Goal: Task Accomplishment & Management: Use online tool/utility

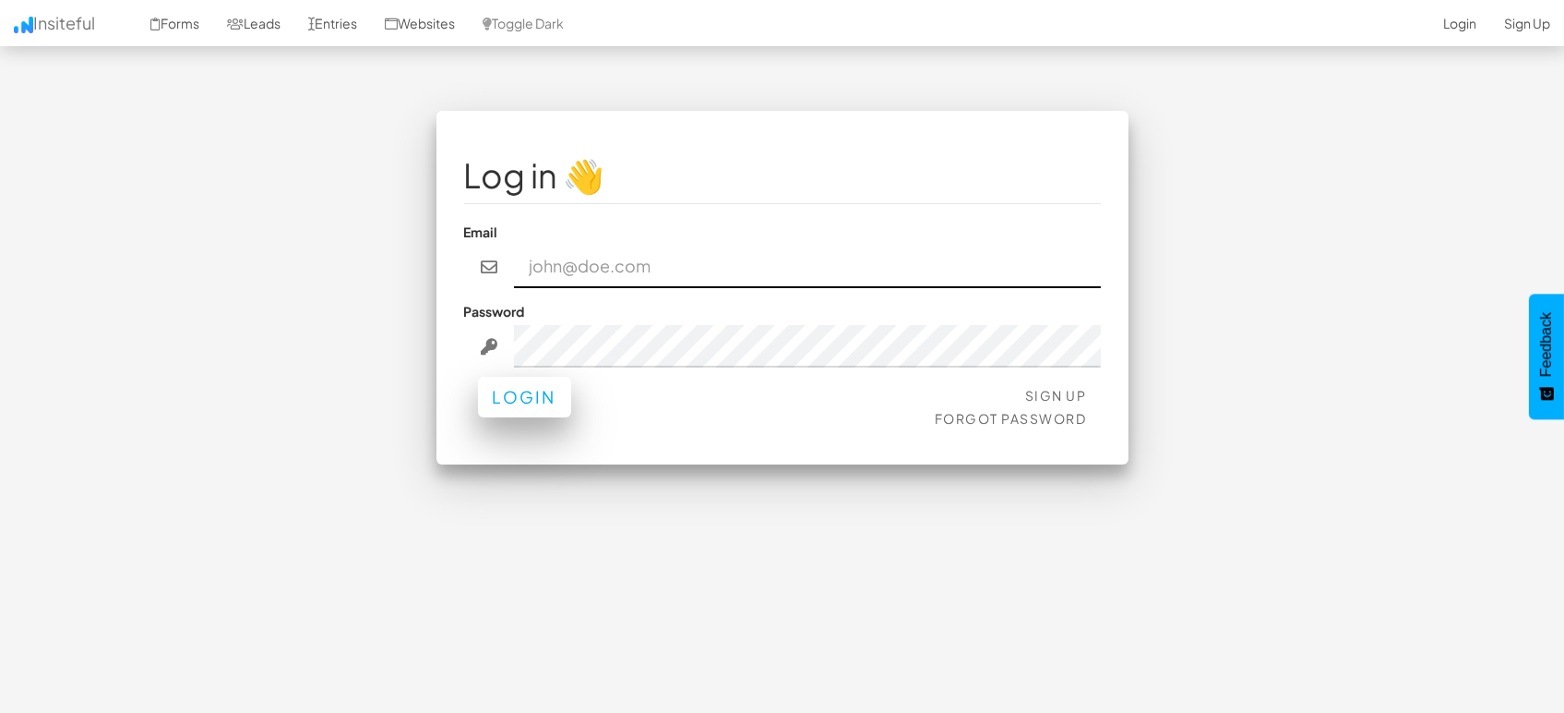
type input "[EMAIL_ADDRESS][DOMAIN_NAME]"
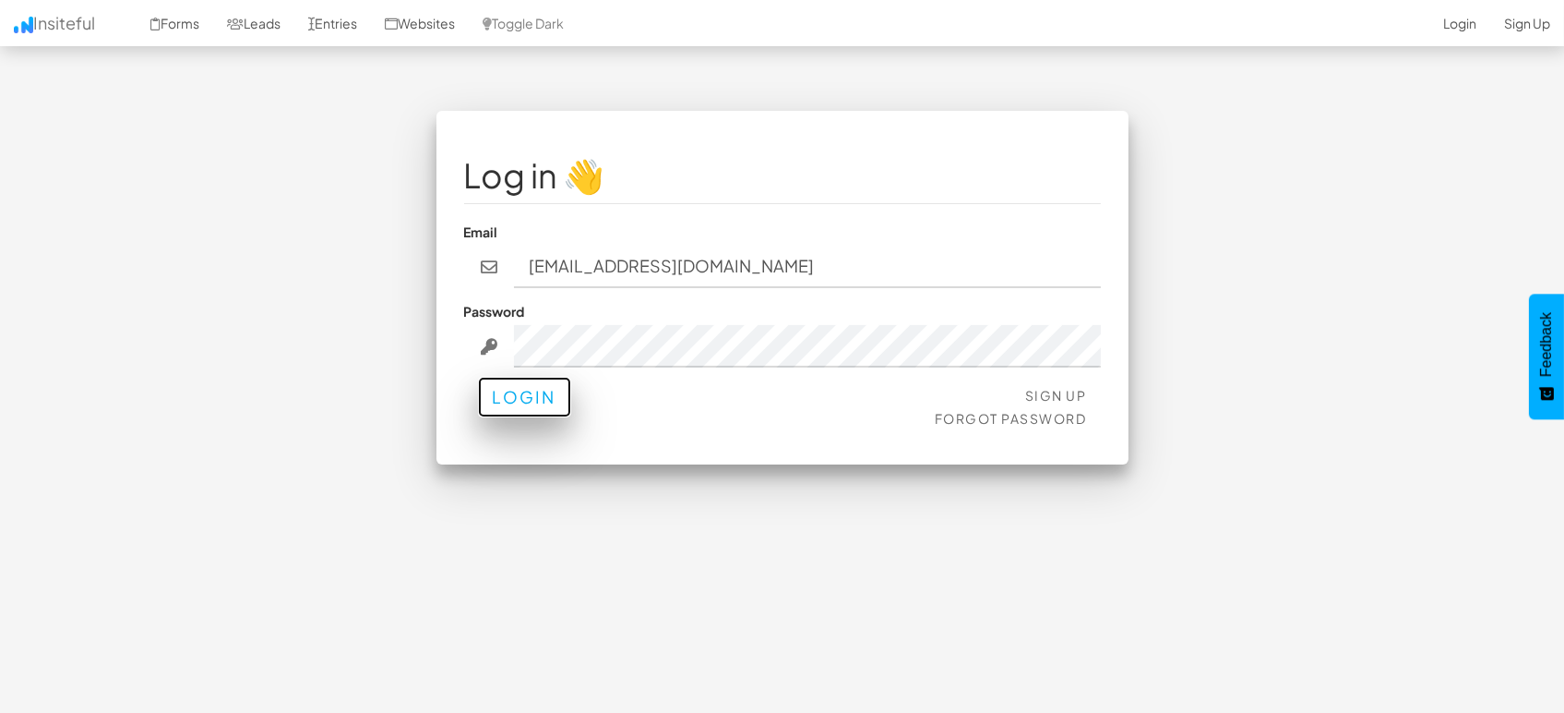
click at [518, 399] on button "Login" at bounding box center [524, 397] width 93 height 41
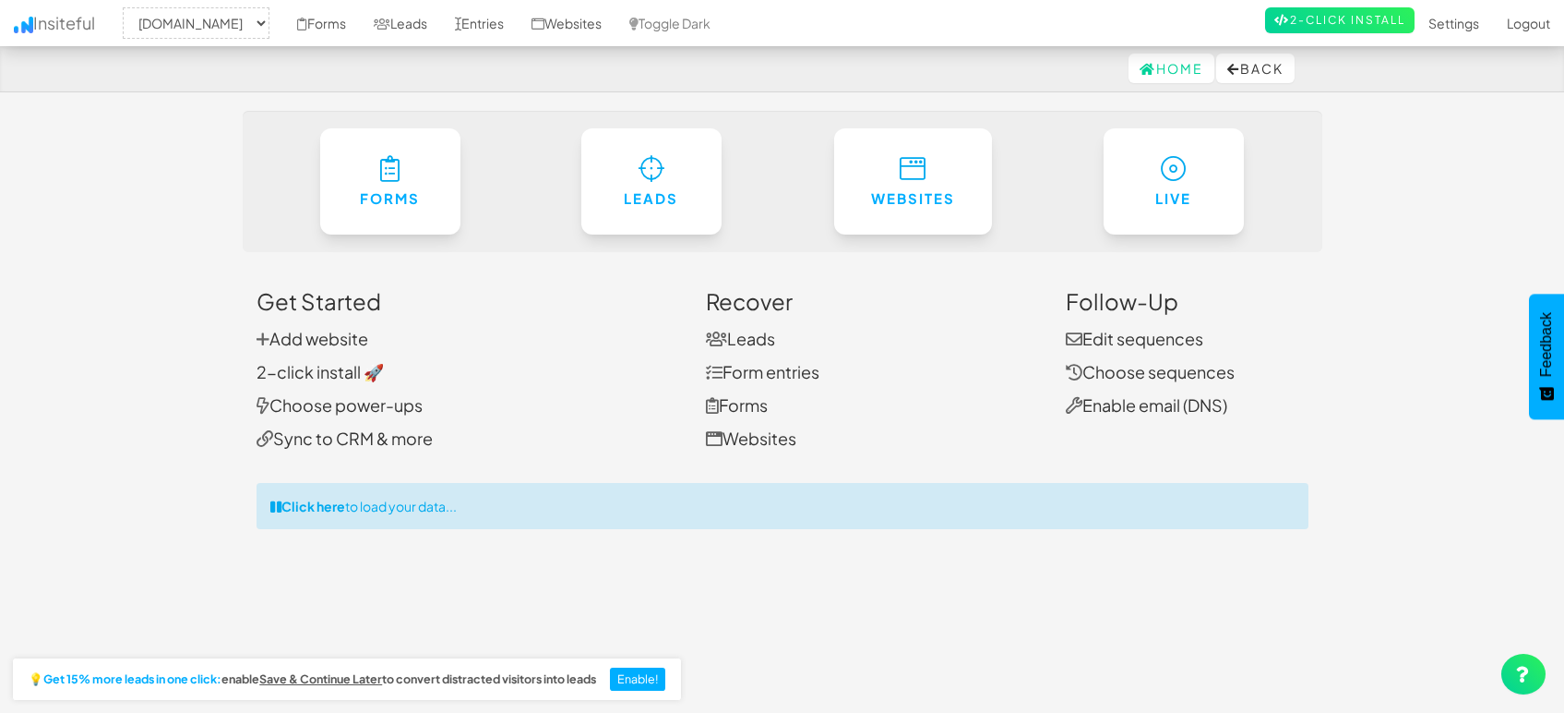
select select "1505"
drag, startPoint x: 499, startPoint y: 24, endPoint x: 485, endPoint y: 22, distance: 14.9
click at [499, 23] on link "Entries" at bounding box center [479, 23] width 77 height 46
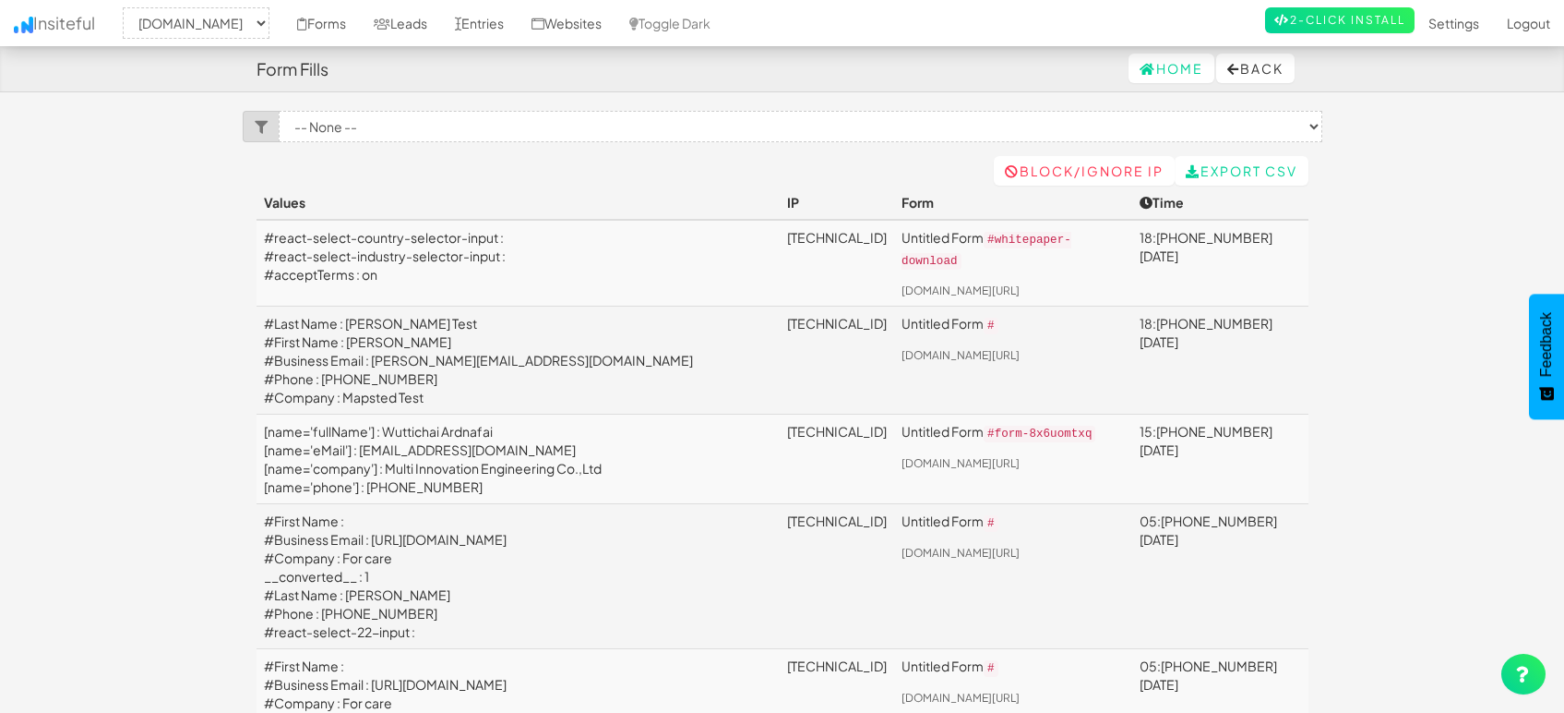
select select "1505"
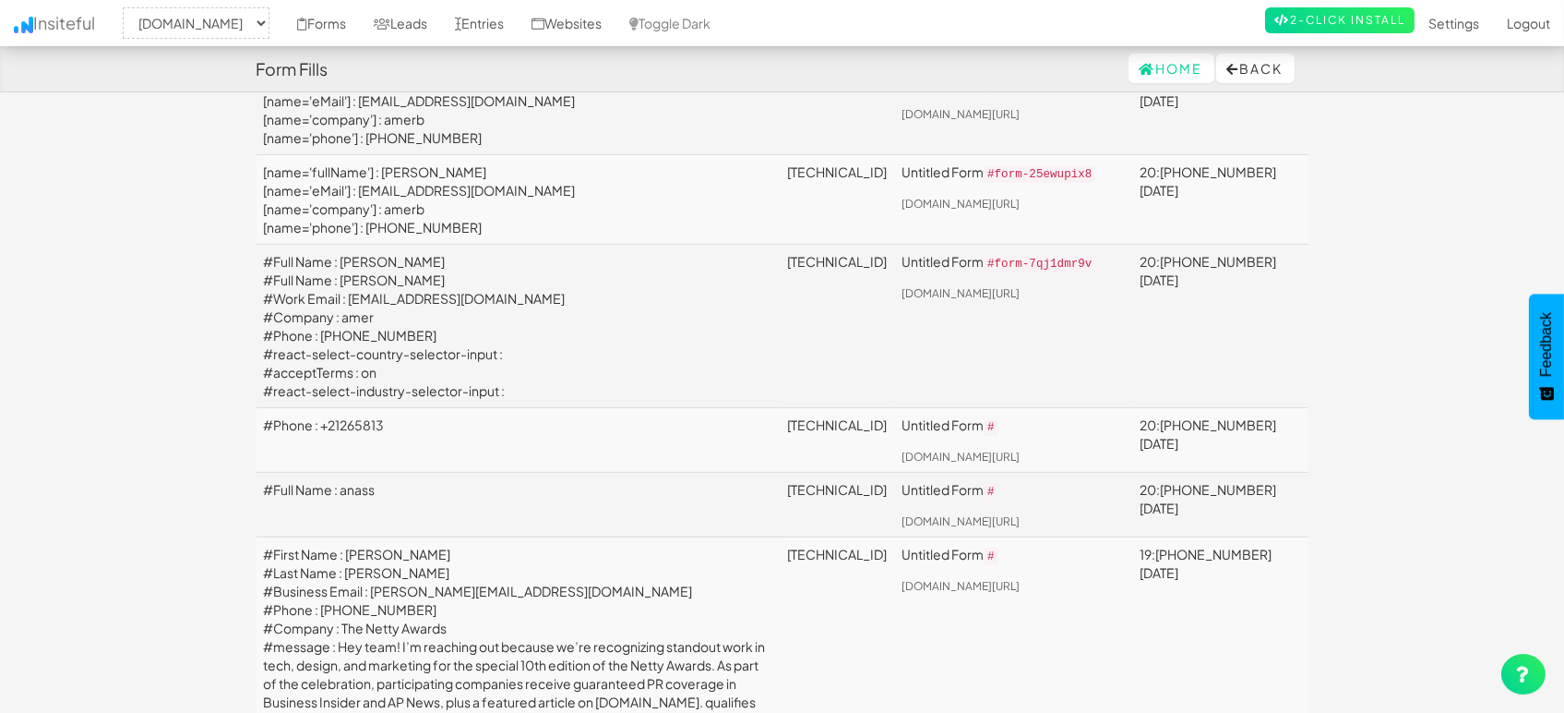
scroll to position [1230, 0]
